Goal: Task Accomplishment & Management: Manage account settings

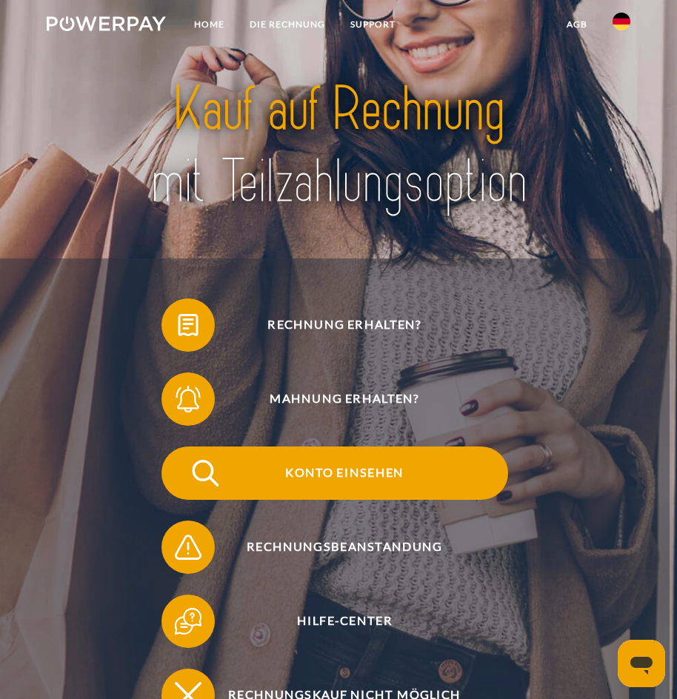
click at [456, 480] on span "Konto einsehen" at bounding box center [344, 473] width 327 height 53
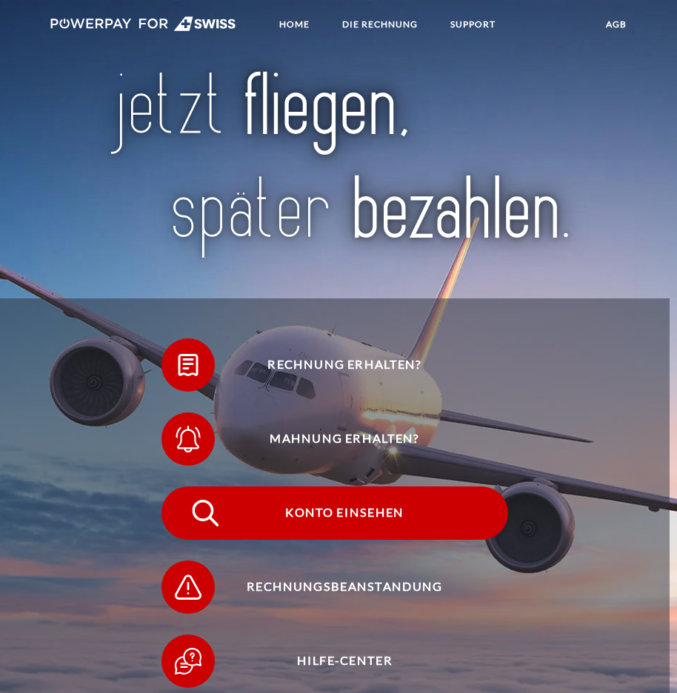
click at [427, 524] on span "Konto einsehen" at bounding box center [344, 513] width 327 height 53
click at [404, 521] on span "Konto einsehen" at bounding box center [344, 513] width 327 height 53
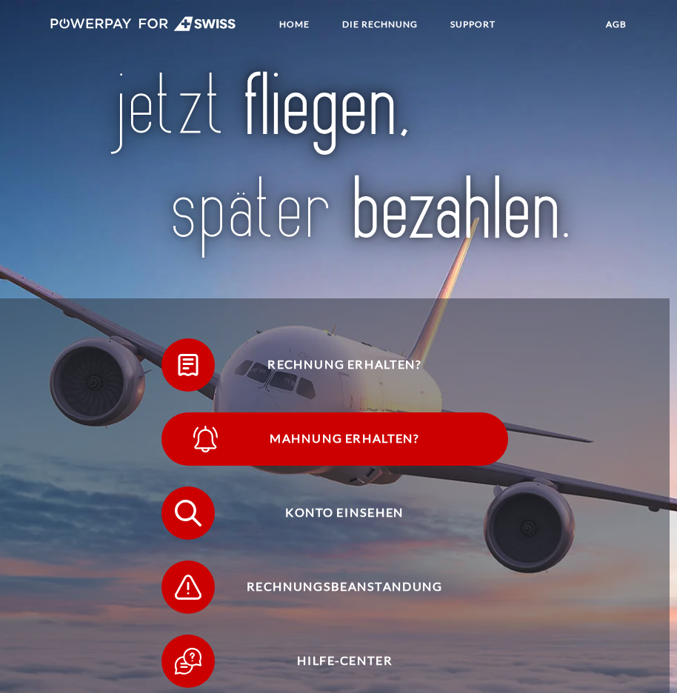
click at [462, 436] on span "Mahnung erhalten?" at bounding box center [344, 439] width 327 height 53
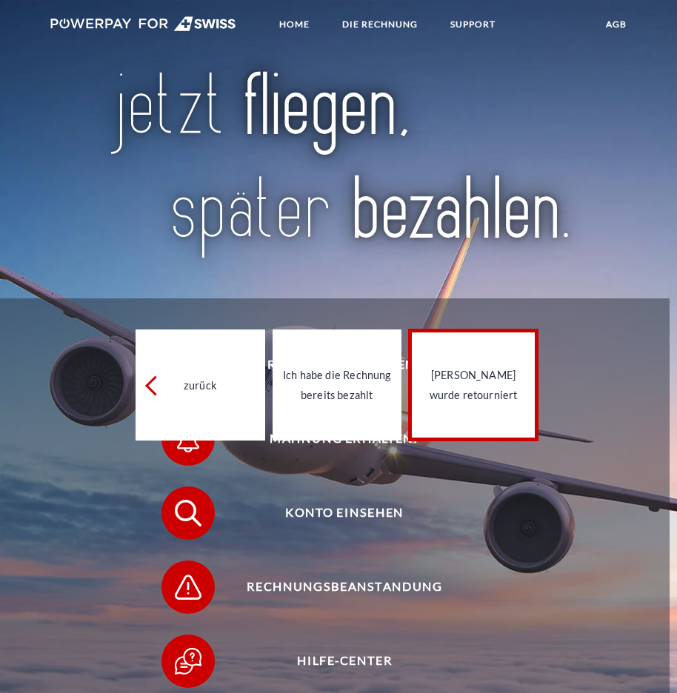
click at [491, 396] on div "[PERSON_NAME] wurde retourniert" at bounding box center [473, 385] width 111 height 40
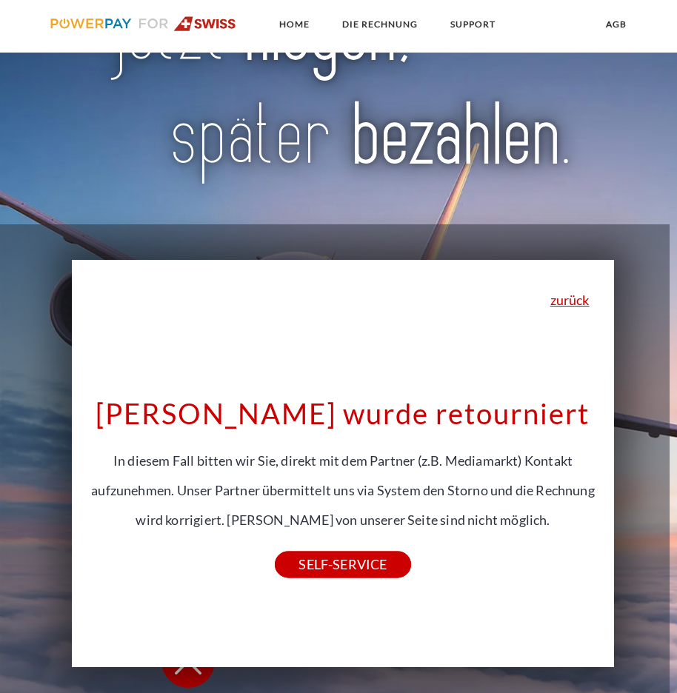
scroll to position [148, 0]
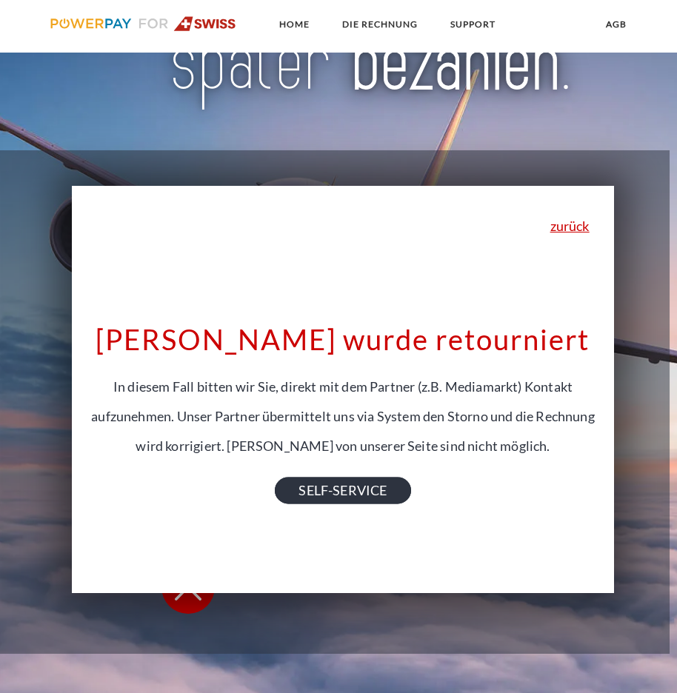
click at [333, 496] on link "SELF-SERVICE" at bounding box center [343, 491] width 136 height 27
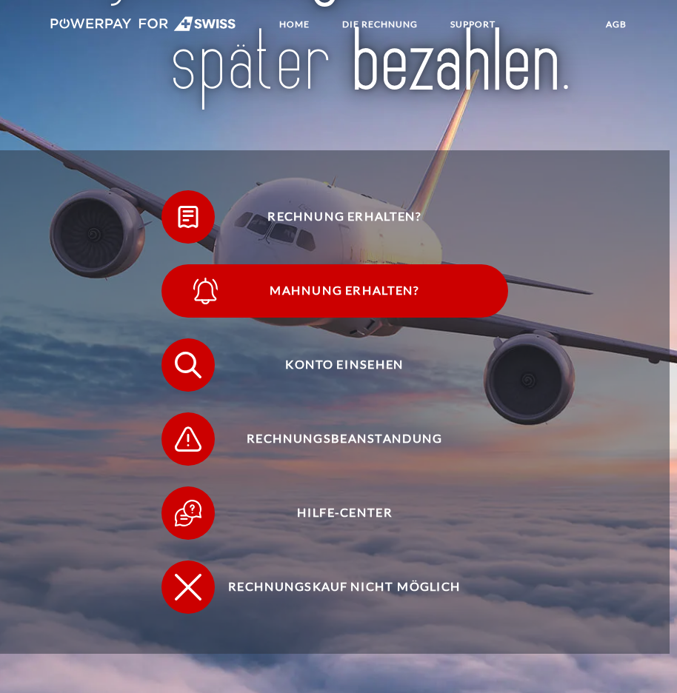
scroll to position [222, 0]
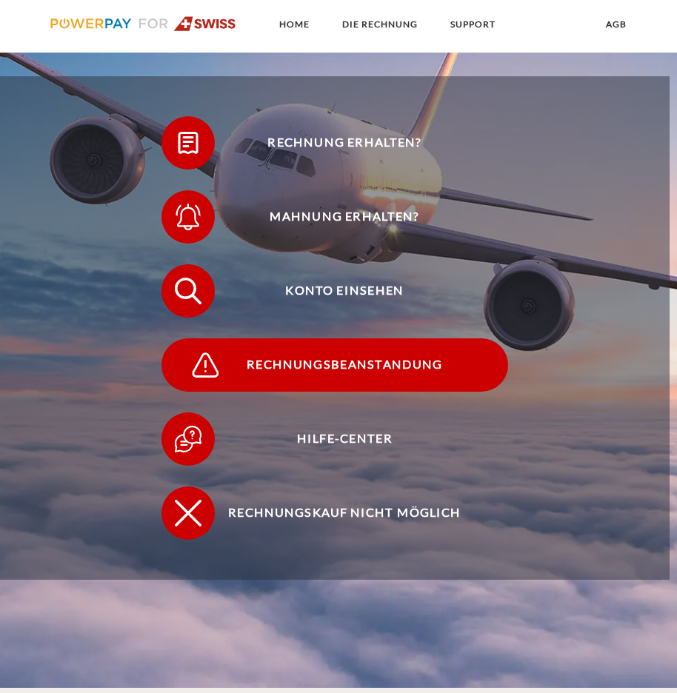
click at [386, 382] on span "Rechnungsbeanstandung" at bounding box center [344, 364] width 327 height 53
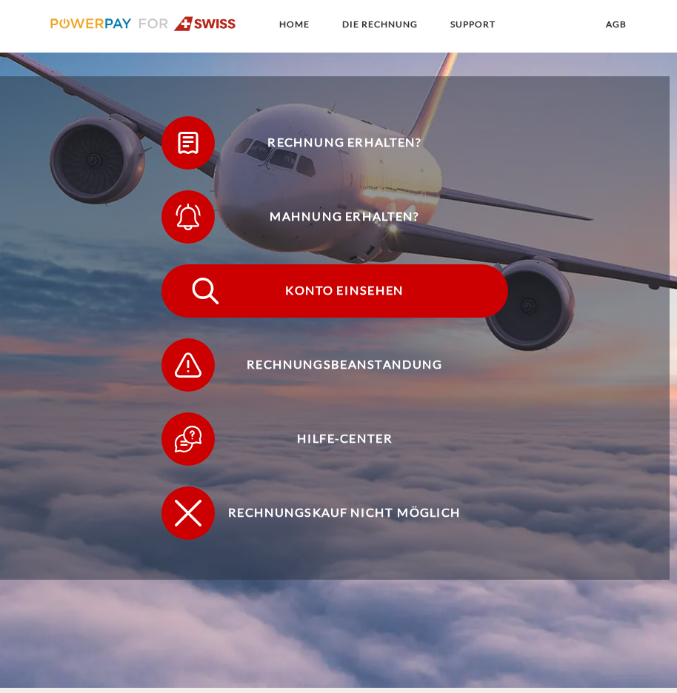
click at [440, 290] on span "Konto einsehen" at bounding box center [344, 290] width 327 height 53
